Goal: Information Seeking & Learning: Learn about a topic

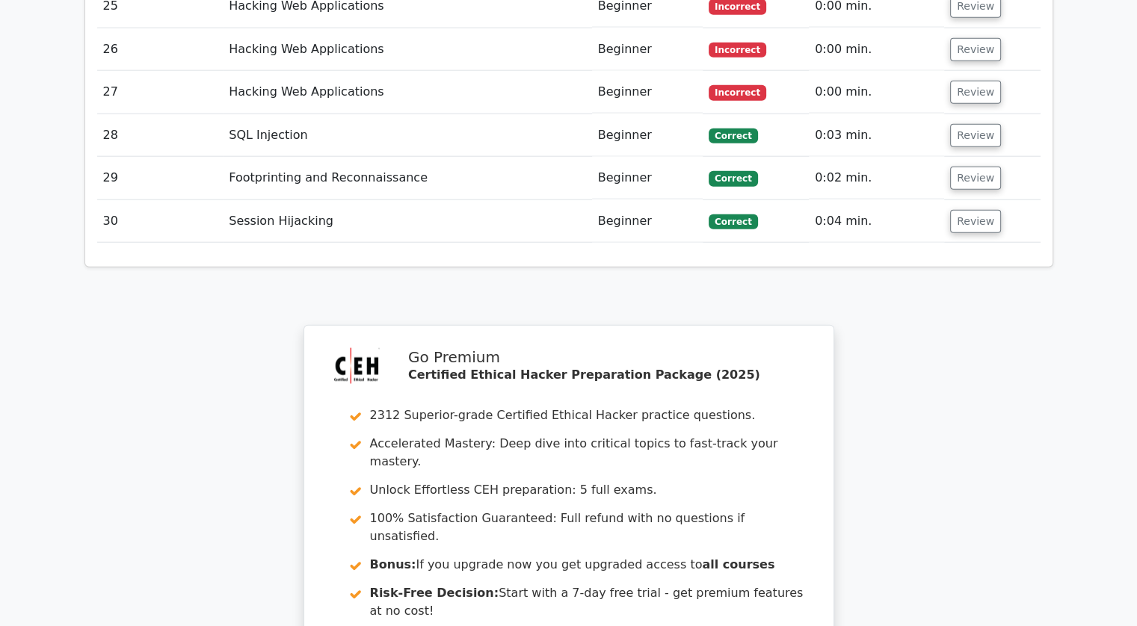
scroll to position [3681, 0]
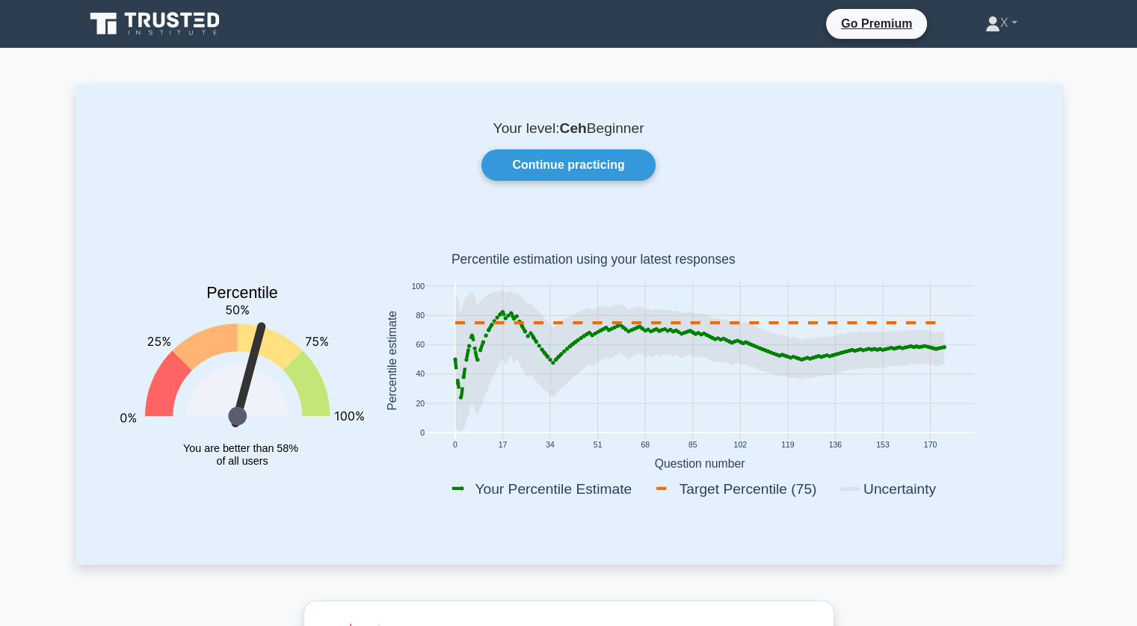
click at [200, 24] on icon at bounding box center [199, 25] width 11 height 3
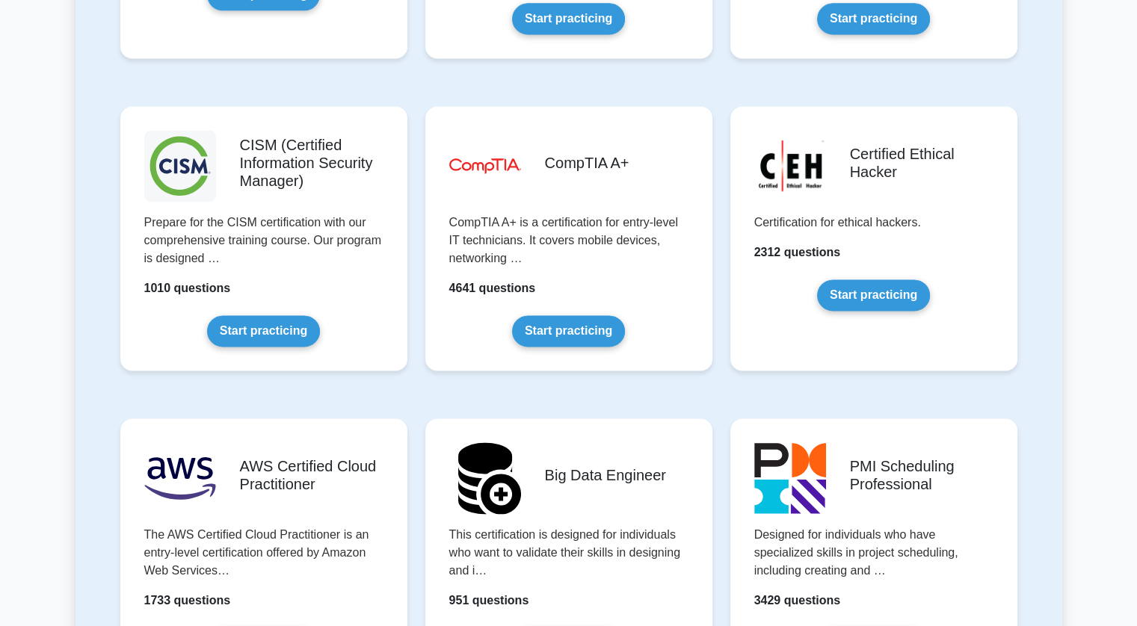
scroll to position [2118, 0]
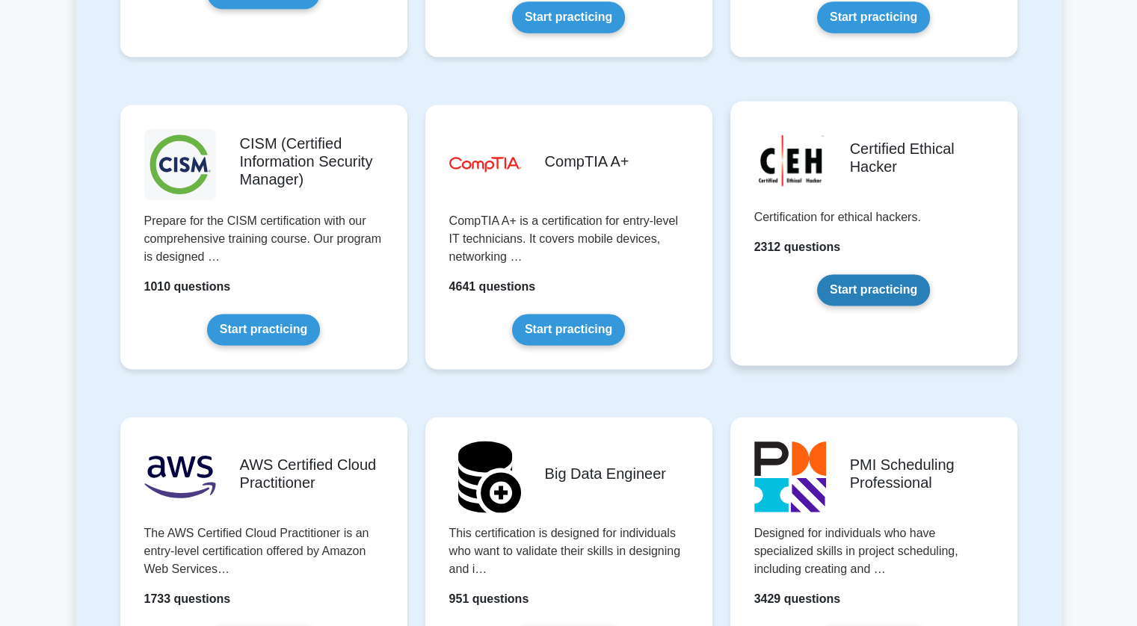
click at [891, 294] on link "Start practicing" at bounding box center [873, 289] width 113 height 31
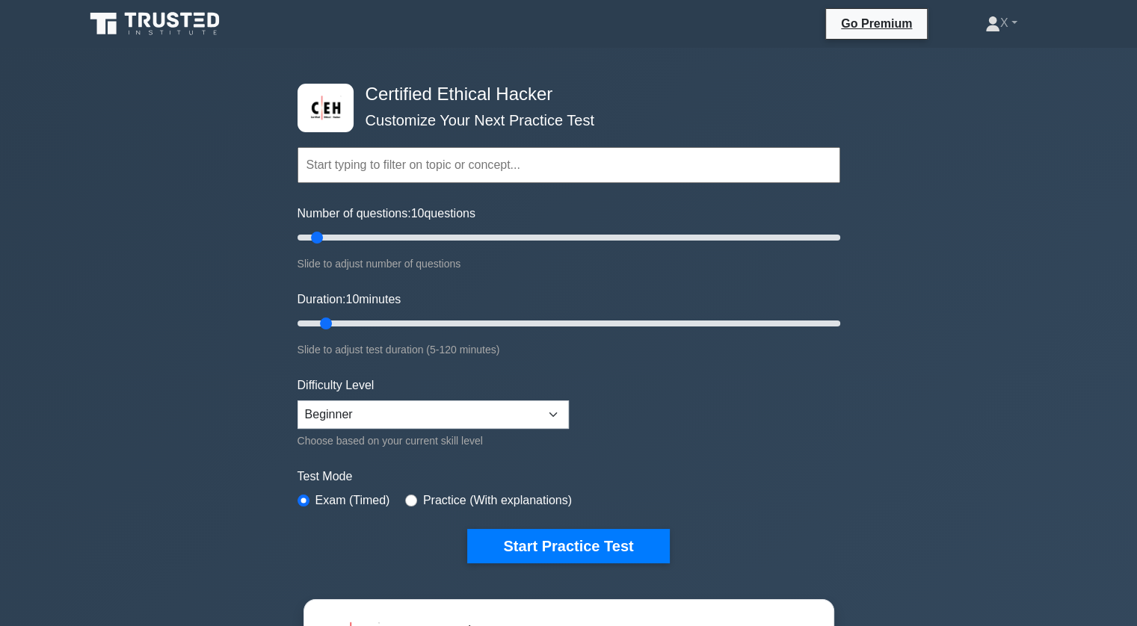
click at [428, 176] on input "text" at bounding box center [568, 165] width 543 height 36
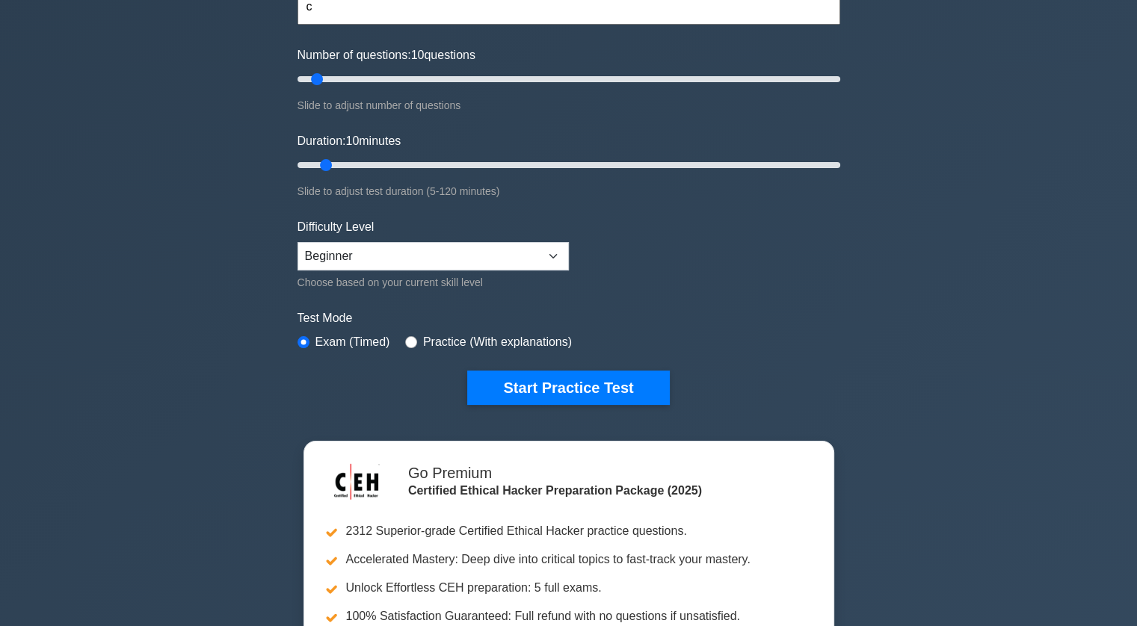
scroll to position [156, 0]
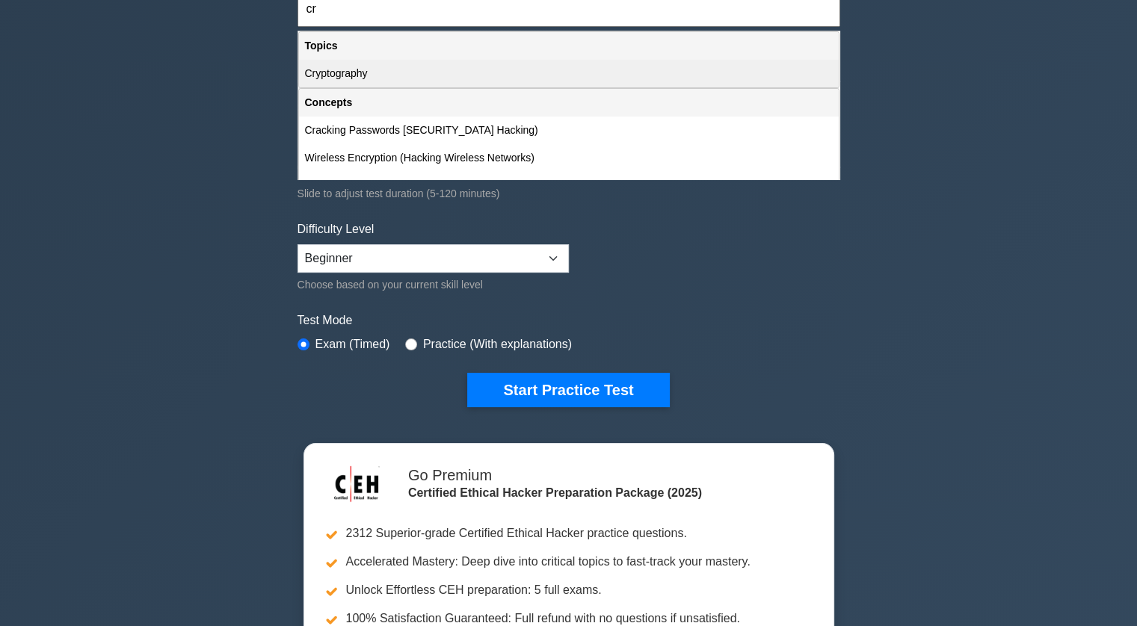
click at [339, 79] on div "Cryptography" at bounding box center [569, 74] width 540 height 28
type input "Cryptography"
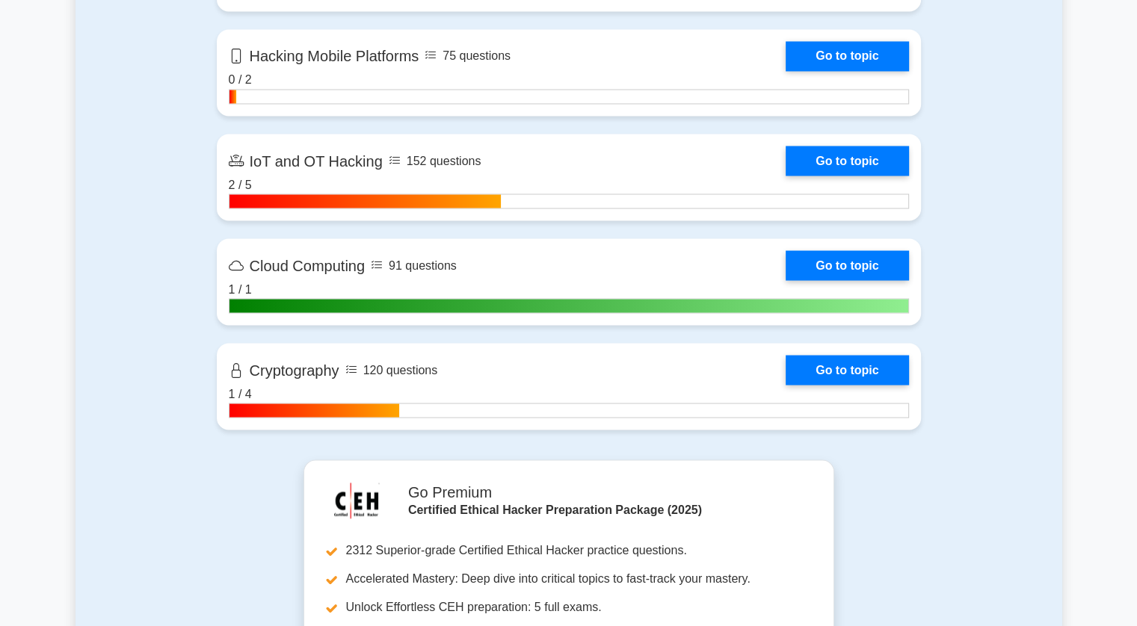
scroll to position [2724, 0]
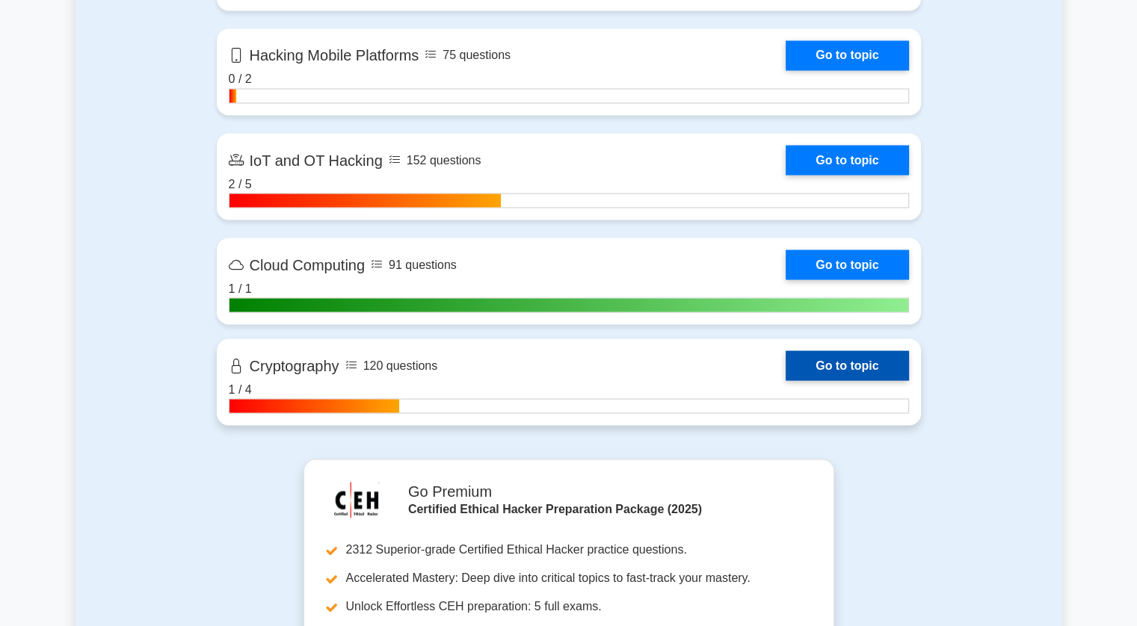
click at [803, 362] on link "Go to topic" at bounding box center [846, 366] width 123 height 30
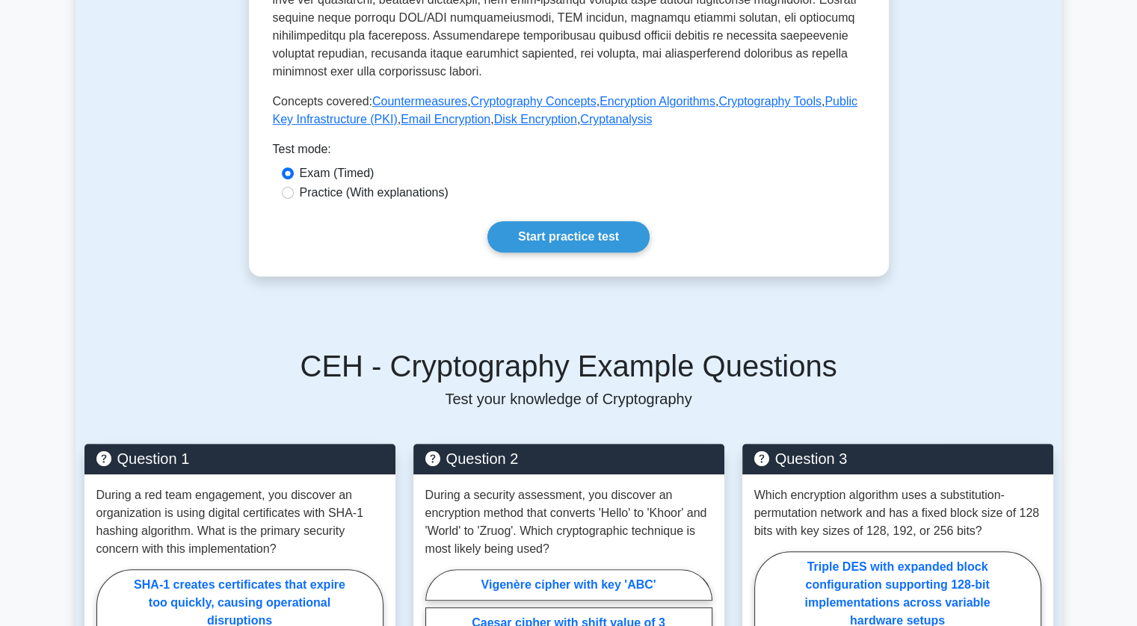
scroll to position [600, 0]
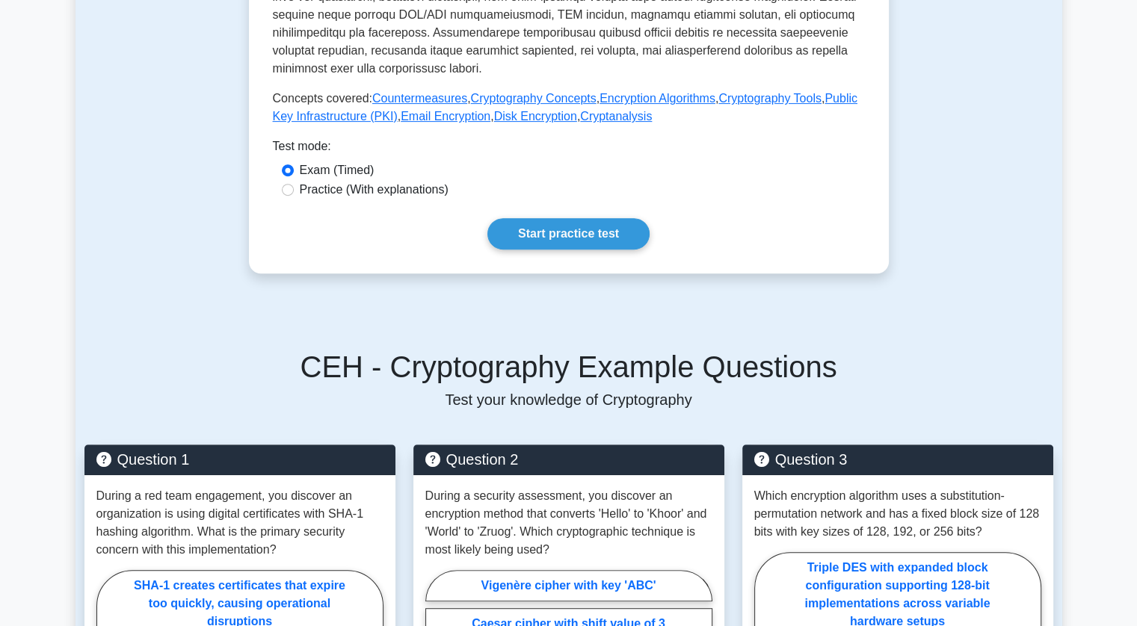
click at [351, 181] on label "Practice (With explanations)" at bounding box center [374, 190] width 149 height 18
click at [294, 184] on input "Practice (With explanations)" at bounding box center [288, 190] width 12 height 12
radio input "true"
click at [541, 221] on link "Start practice test" at bounding box center [568, 233] width 162 height 31
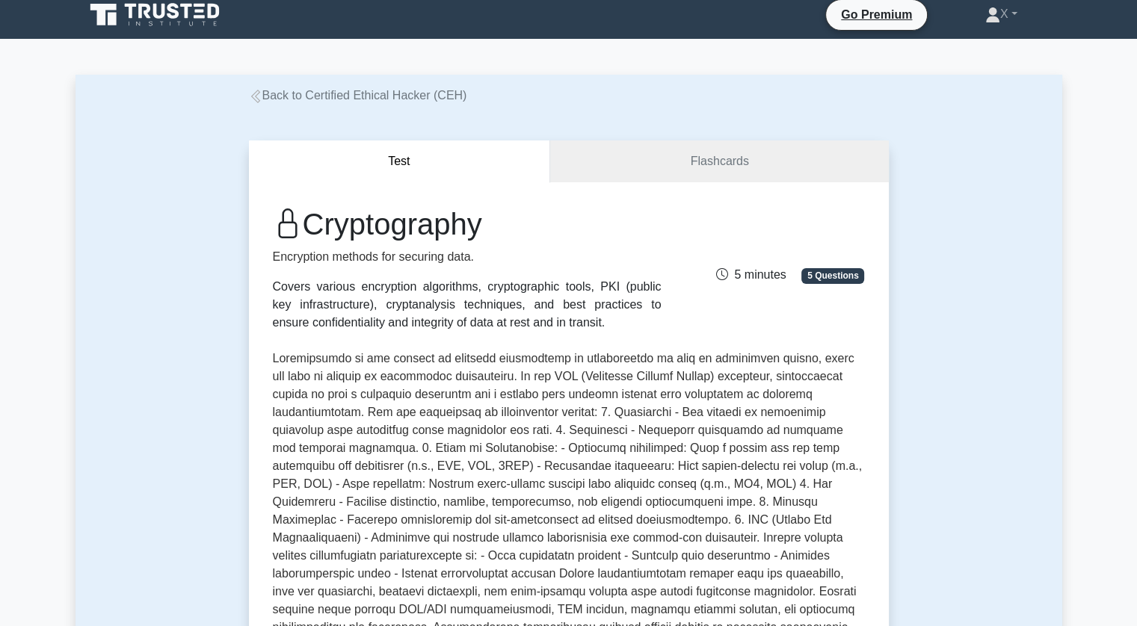
scroll to position [0, 0]
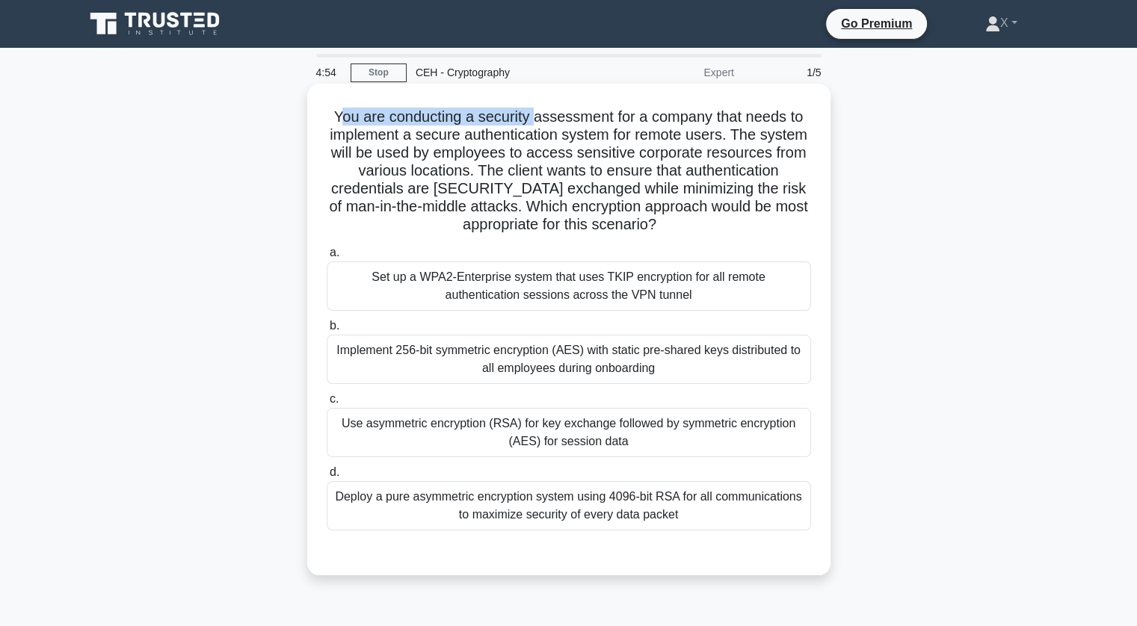
drag, startPoint x: 334, startPoint y: 123, endPoint x: 535, endPoint y: 113, distance: 201.3
click at [535, 113] on h5 "You are conducting a security assessment for a company that needs to implement …" at bounding box center [568, 171] width 487 height 127
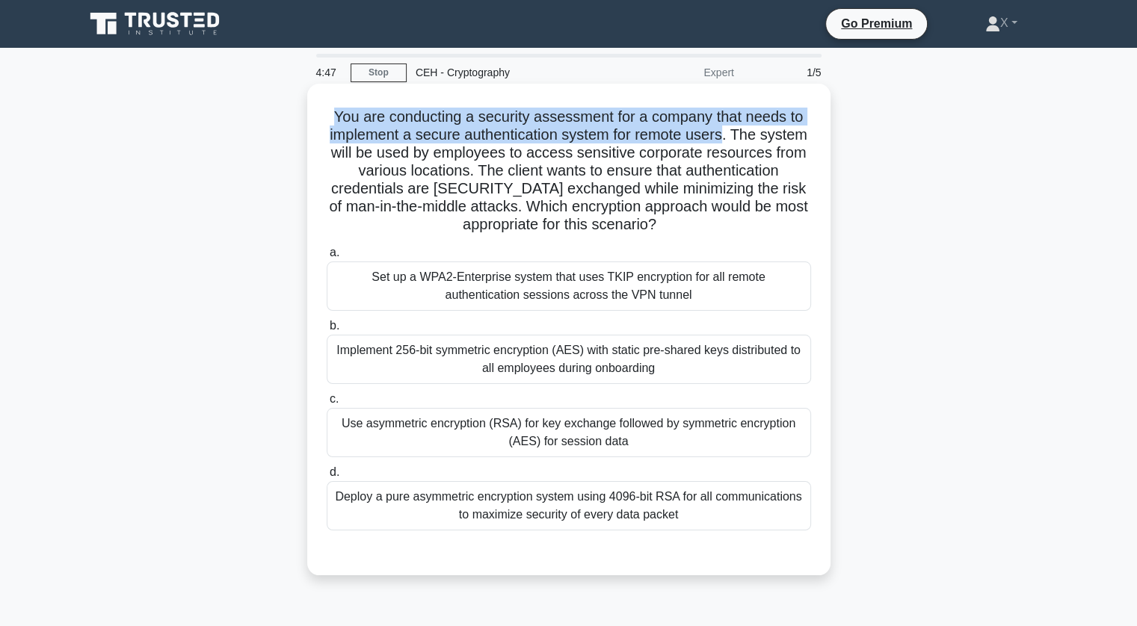
drag, startPoint x: 329, startPoint y: 116, endPoint x: 726, endPoint y: 138, distance: 398.2
click at [726, 138] on h5 "You are conducting a security assessment for a company that needs to implement …" at bounding box center [568, 171] width 487 height 127
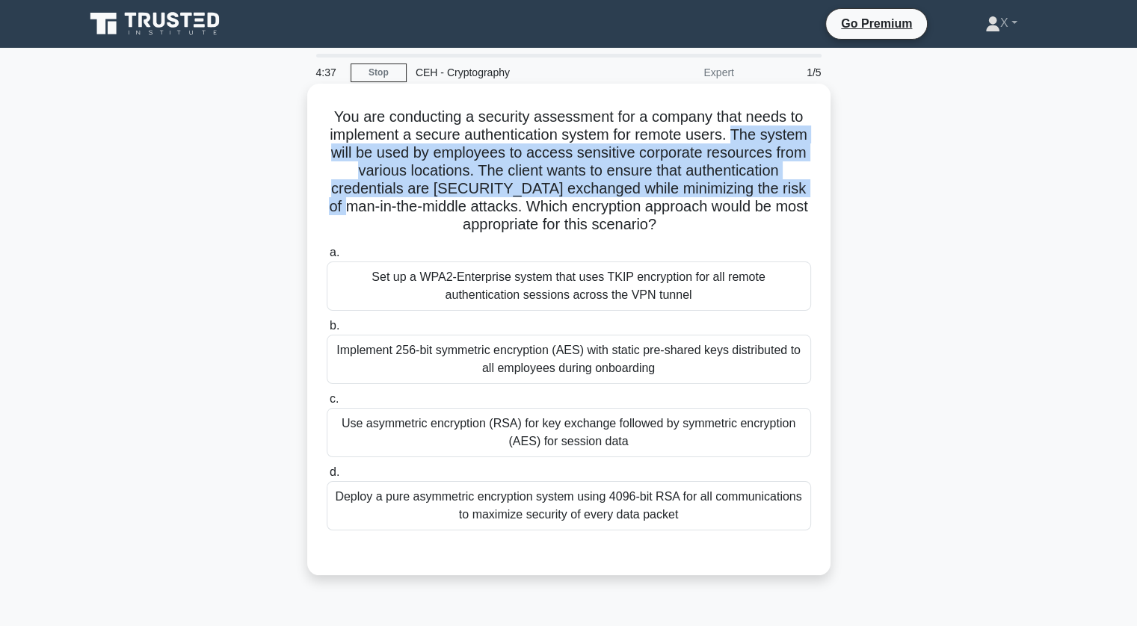
drag, startPoint x: 735, startPoint y: 136, endPoint x: 811, endPoint y: 191, distance: 93.6
click at [811, 191] on h5 "You are conducting a security assessment for a company that needs to implement …" at bounding box center [568, 171] width 487 height 127
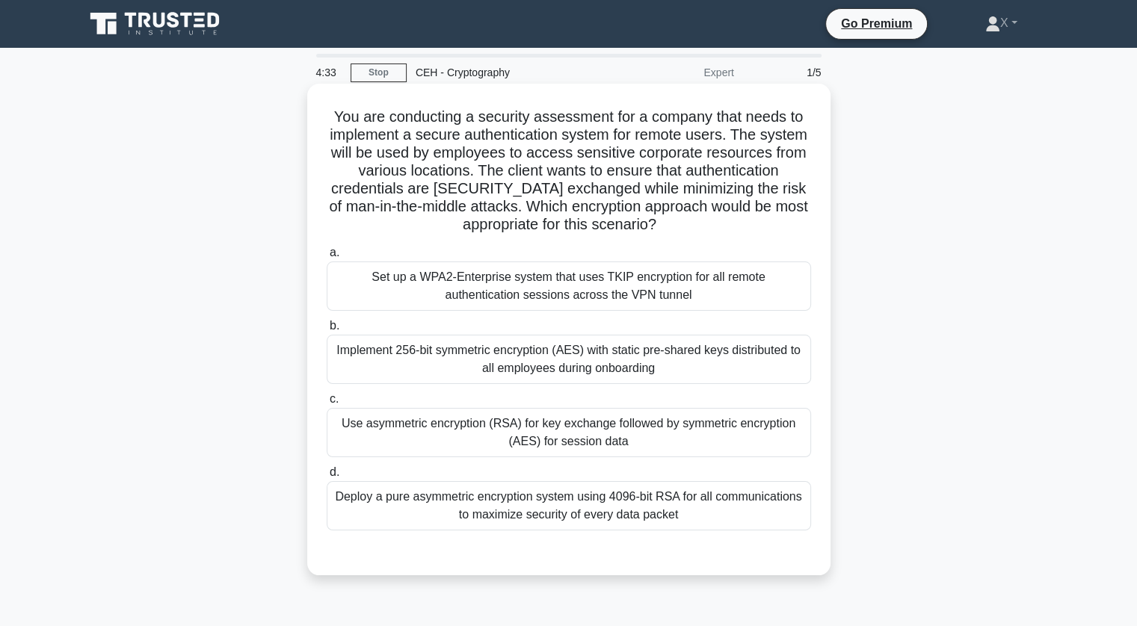
click at [766, 216] on h5 "You are conducting a security assessment for a company that needs to implement …" at bounding box center [568, 171] width 487 height 127
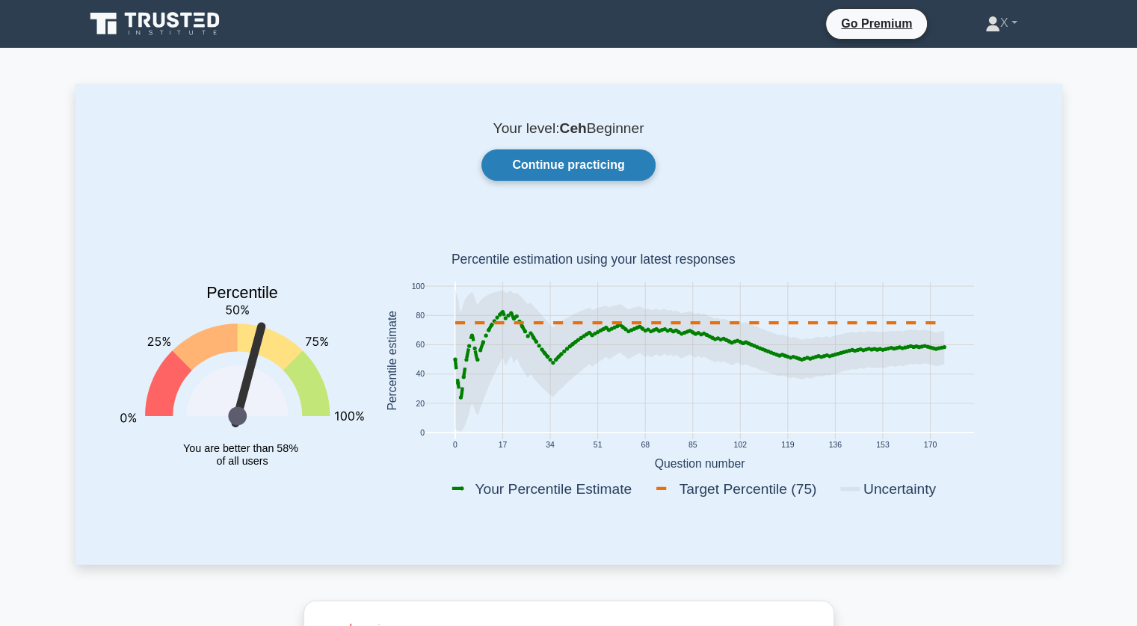
click at [570, 164] on link "Continue practicing" at bounding box center [567, 164] width 173 height 31
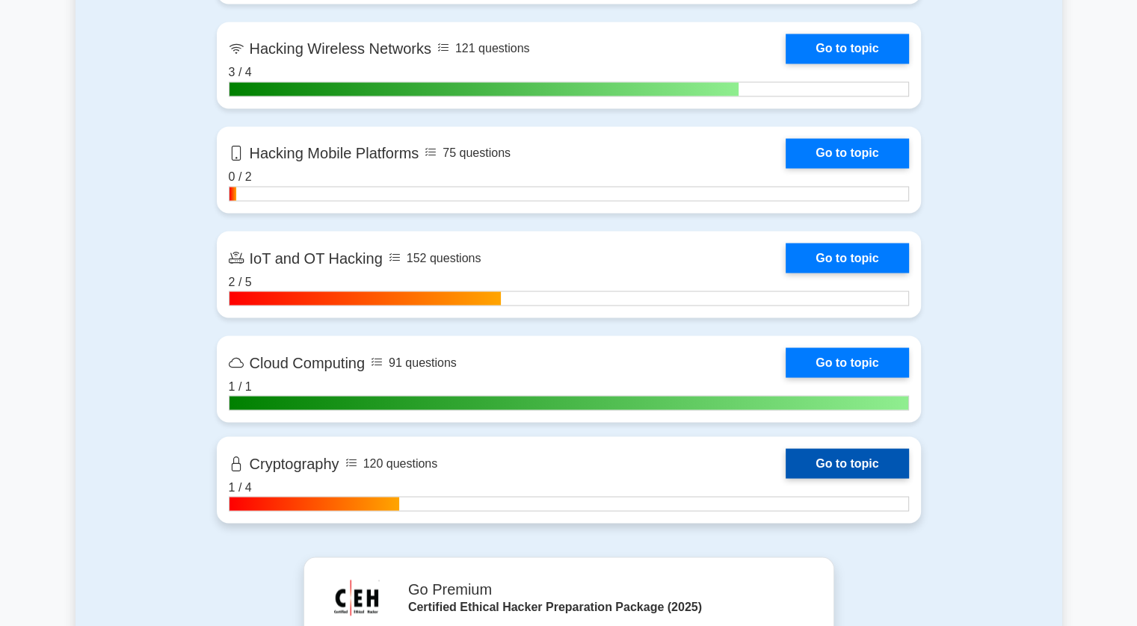
scroll to position [2625, 0]
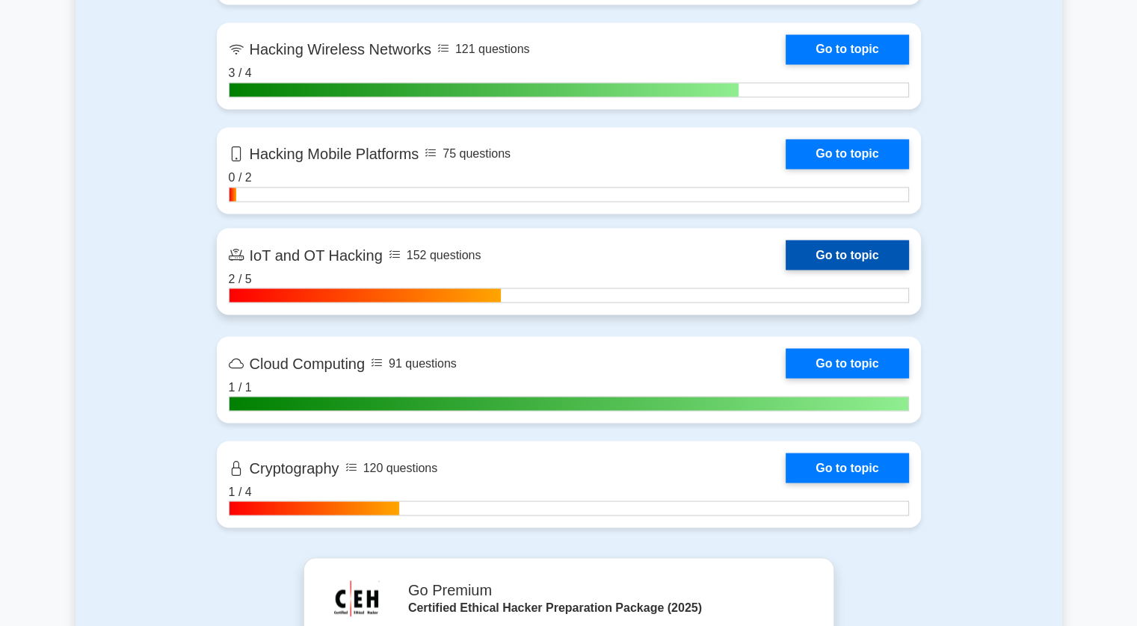
click at [785, 258] on link "Go to topic" at bounding box center [846, 255] width 123 height 30
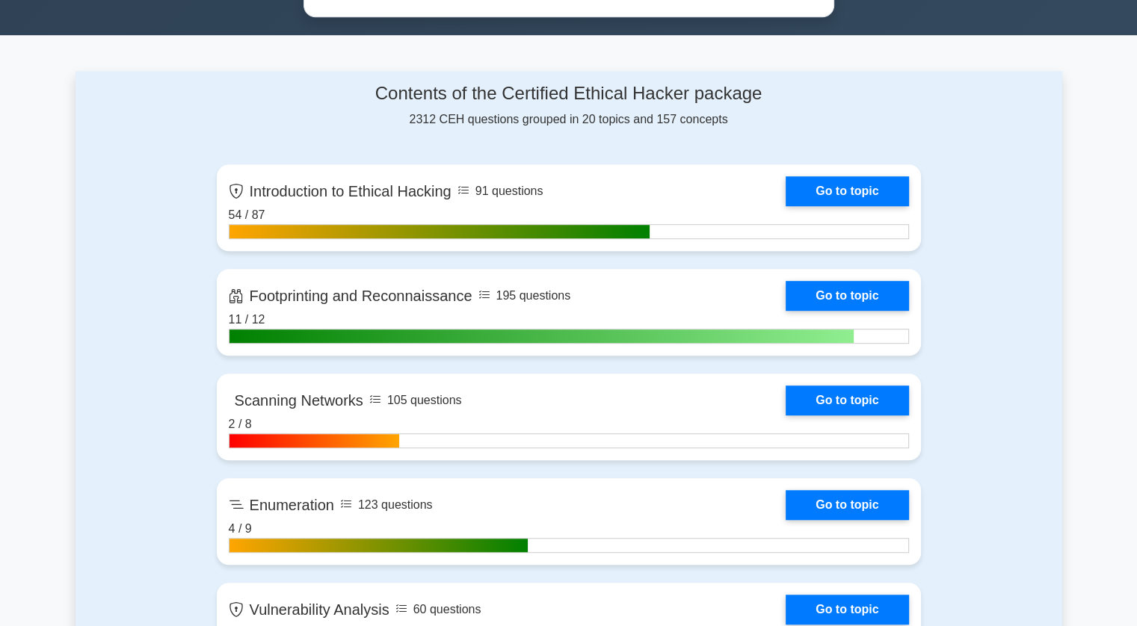
scroll to position [913, 0]
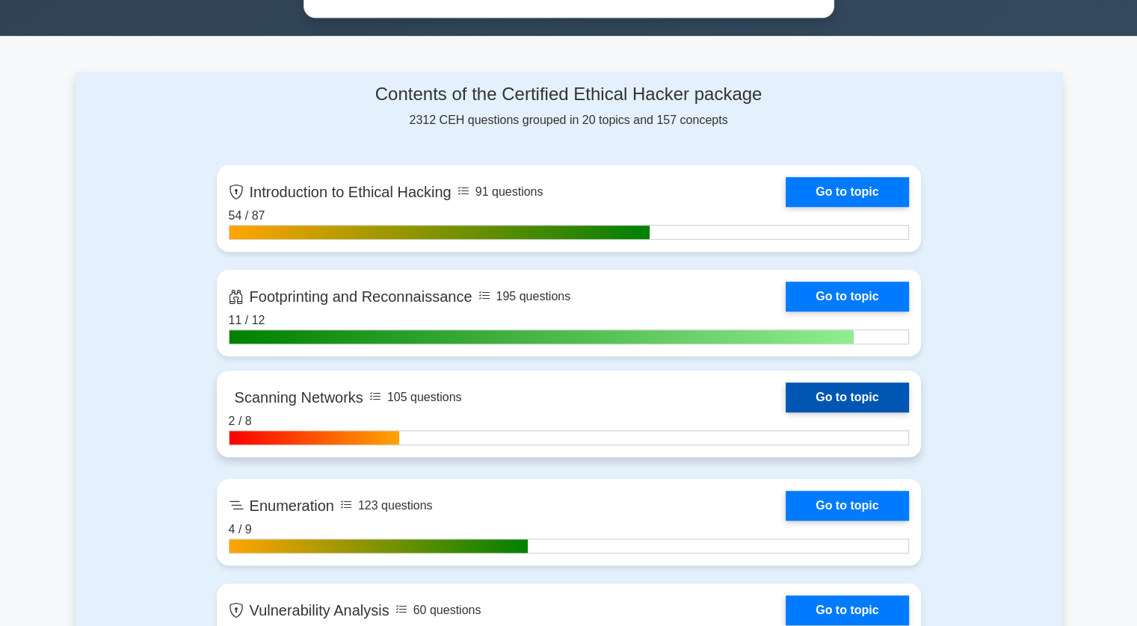
click at [795, 401] on link "Go to topic" at bounding box center [846, 398] width 123 height 30
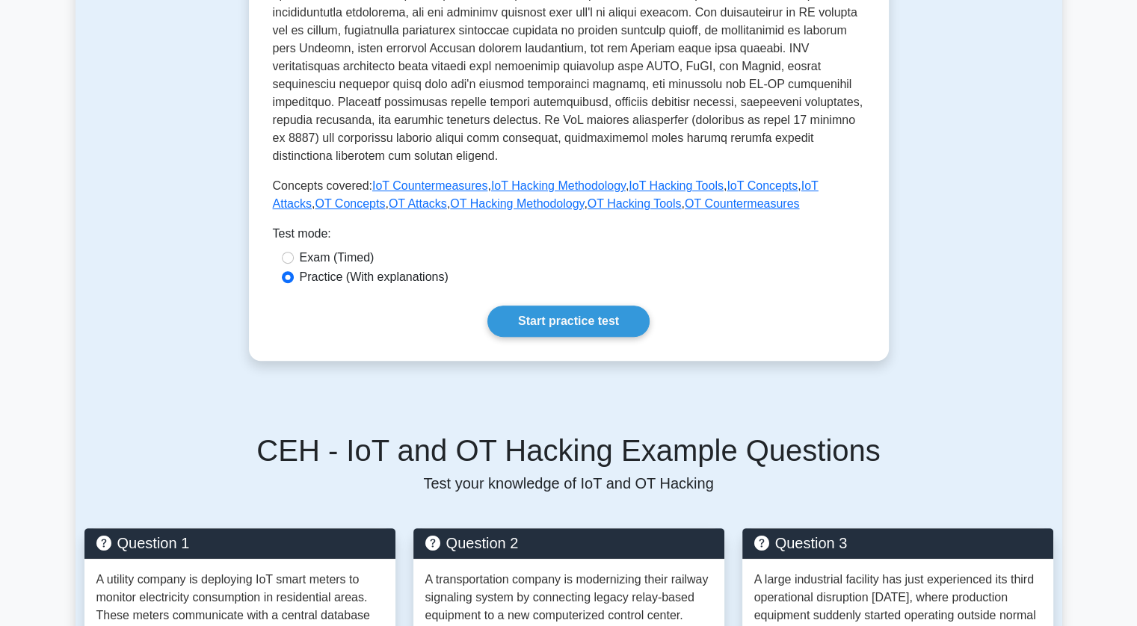
scroll to position [535, 0]
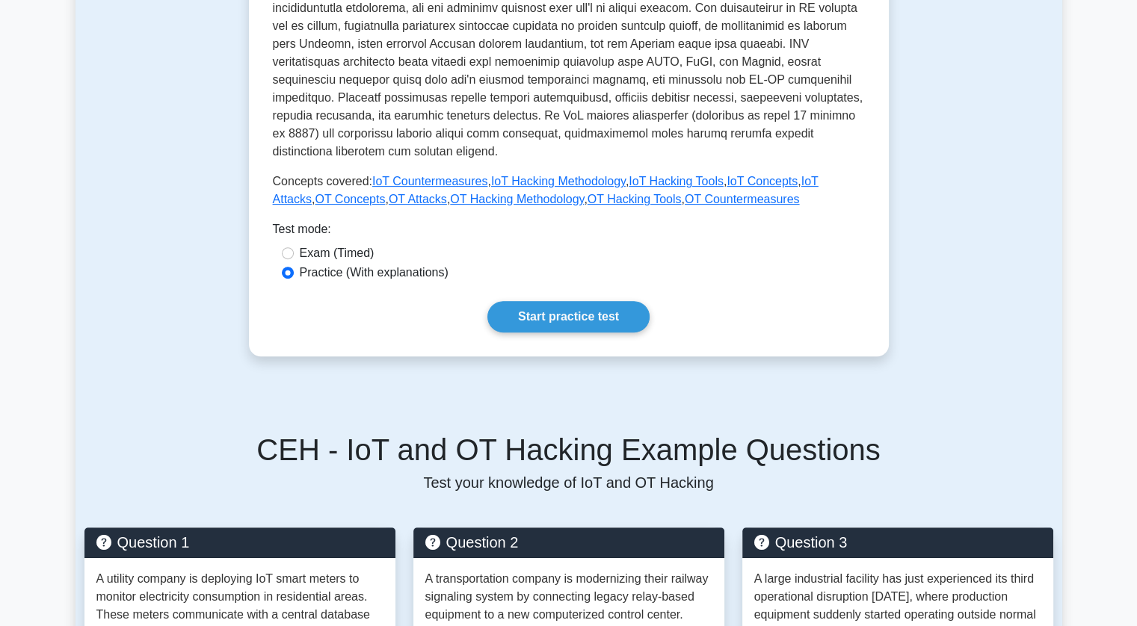
click at [333, 244] on label "Exam (Timed)" at bounding box center [337, 253] width 75 height 18
click at [294, 247] on input "Exam (Timed)" at bounding box center [288, 253] width 12 height 12
radio input "true"
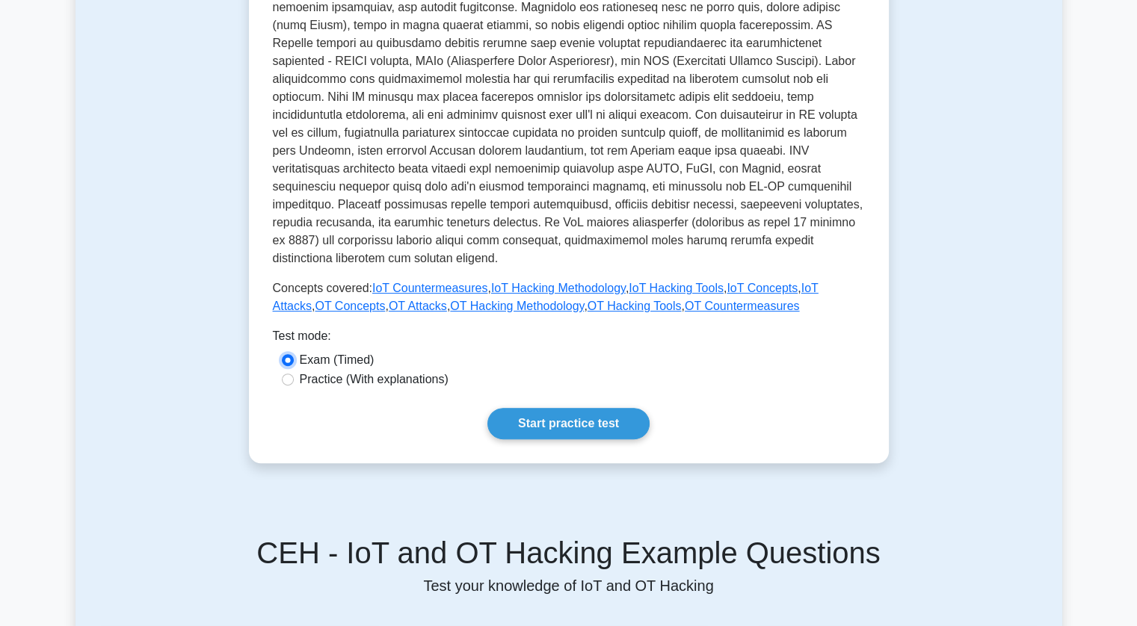
scroll to position [427, 0]
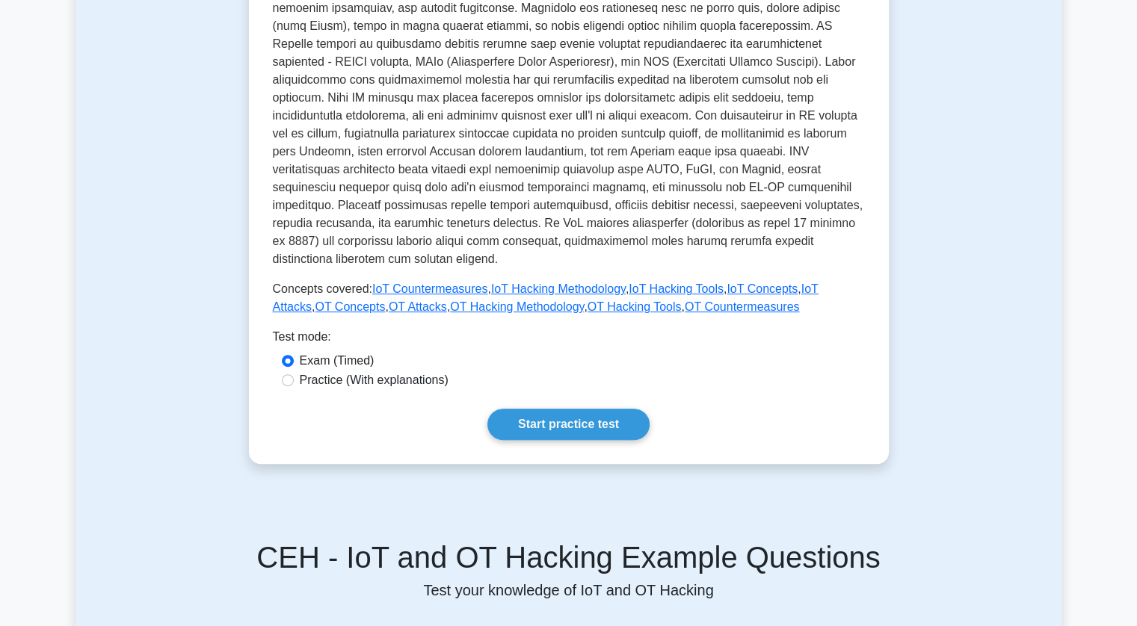
click at [427, 371] on label "Practice (With explanations)" at bounding box center [374, 380] width 149 height 18
click at [294, 374] on input "Practice (With explanations)" at bounding box center [288, 380] width 12 height 12
radio input "true"
click at [453, 282] on link "IoT Countermeasures" at bounding box center [429, 288] width 115 height 13
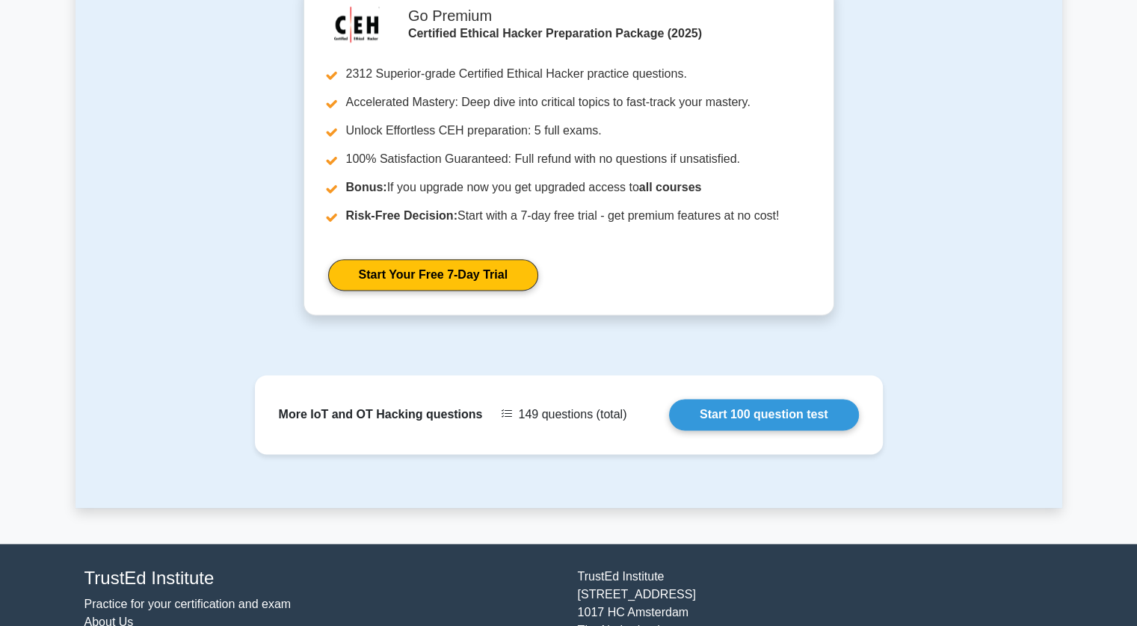
scroll to position [1906, 0]
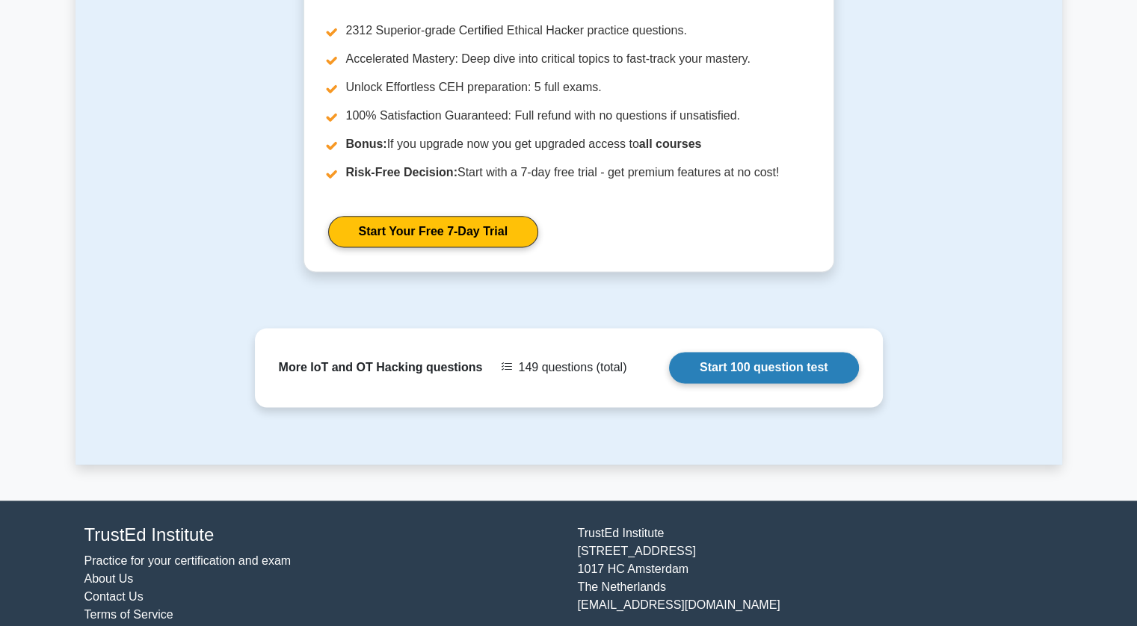
click at [691, 352] on link "Start 100 question test" at bounding box center [764, 367] width 190 height 31
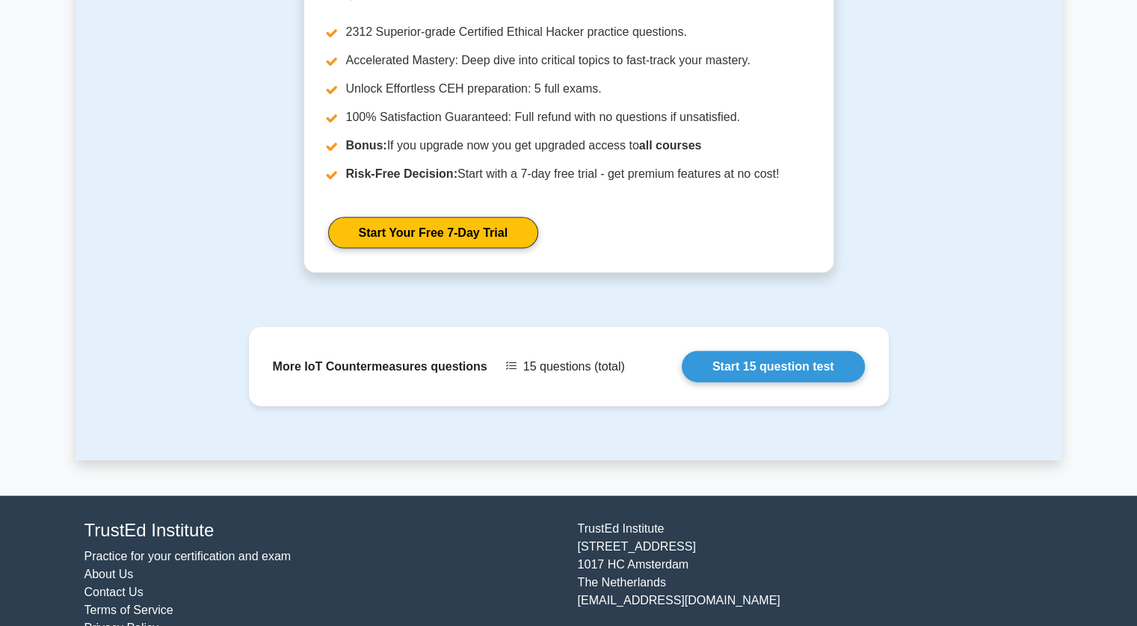
scroll to position [3279, 0]
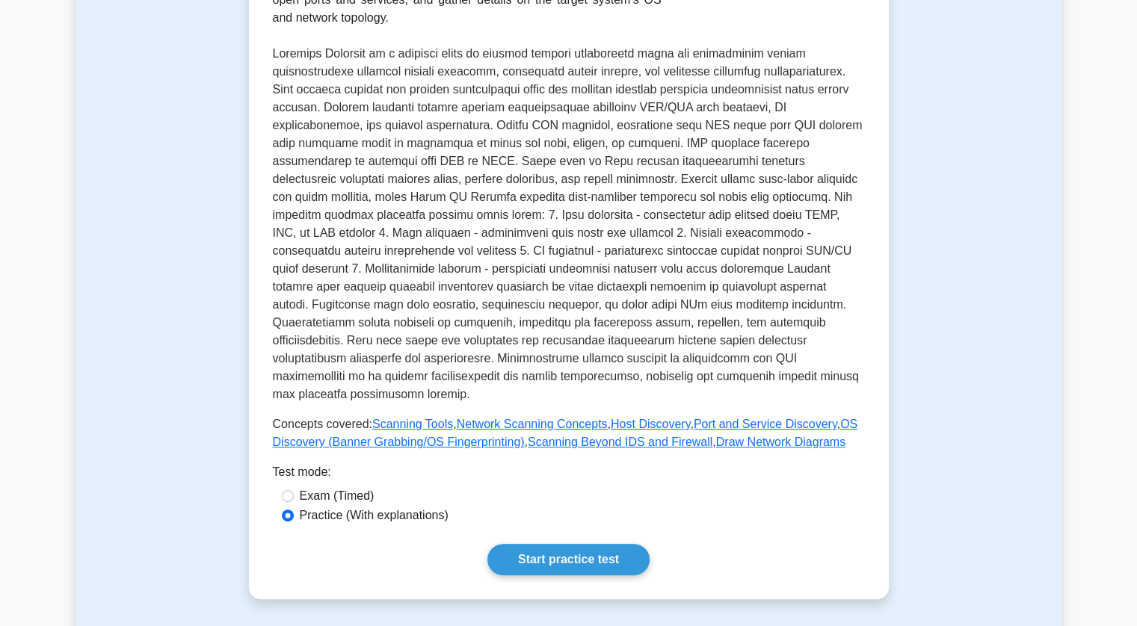
scroll to position [317, 0]
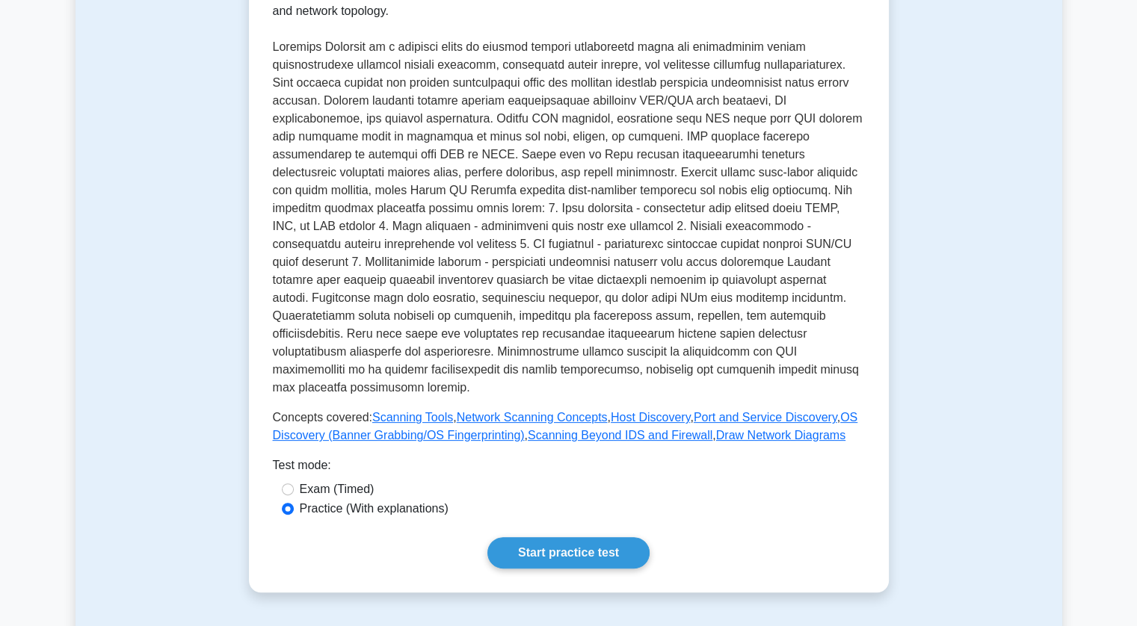
click at [346, 481] on label "Exam (Timed)" at bounding box center [337, 490] width 75 height 18
click at [294, 484] on input "Exam (Timed)" at bounding box center [288, 490] width 12 height 12
radio input "true"
click at [350, 500] on label "Practice (With explanations)" at bounding box center [374, 509] width 149 height 18
click at [294, 503] on input "Practice (With explanations)" at bounding box center [288, 509] width 12 height 12
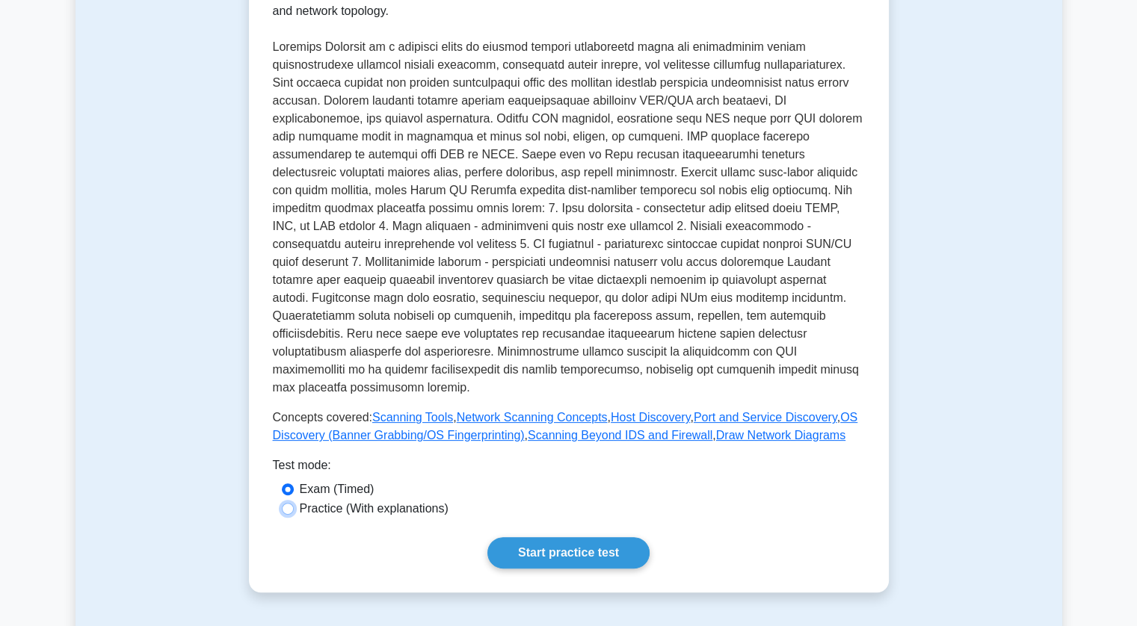
radio input "true"
click at [348, 481] on label "Exam (Timed)" at bounding box center [337, 490] width 75 height 18
click at [294, 484] on input "Exam (Timed)" at bounding box center [288, 490] width 12 height 12
radio input "true"
click at [532, 543] on link "Start practice test" at bounding box center [568, 552] width 162 height 31
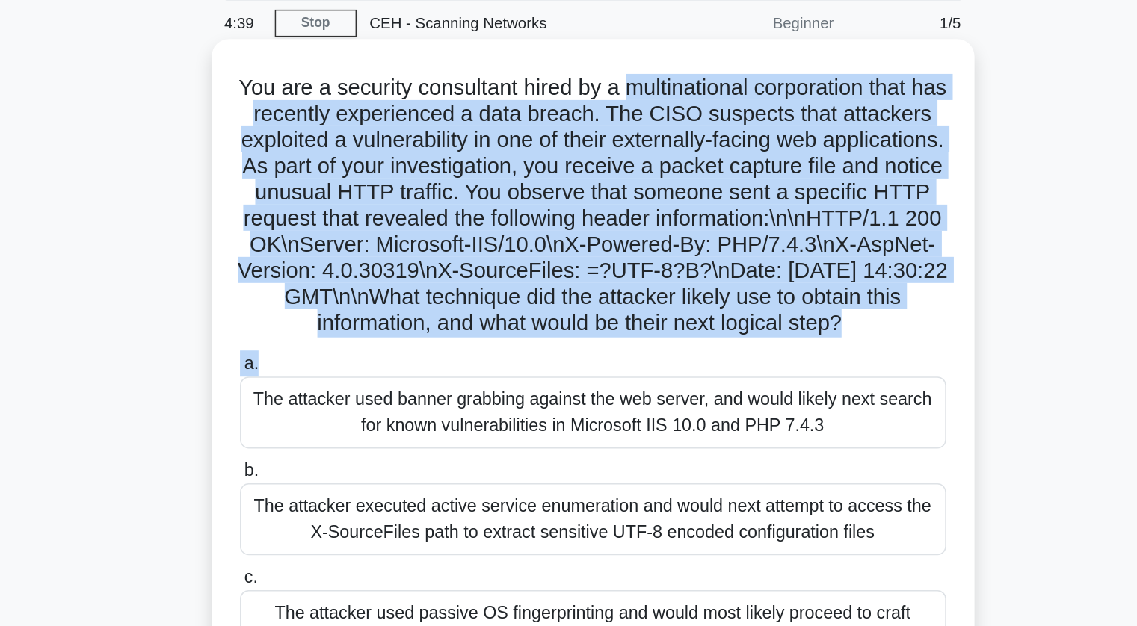
drag, startPoint x: 601, startPoint y: 113, endPoint x: 780, endPoint y: 317, distance: 271.7
click at [780, 317] on div "You are a security consultant hired by a multinational corporation that has rec…" at bounding box center [568, 345] width 511 height 510
click at [762, 288] on h5 "You are a security consultant hired by a multinational corporation that has rec…" at bounding box center [568, 198] width 487 height 181
